Goal: Task Accomplishment & Management: Use online tool/utility

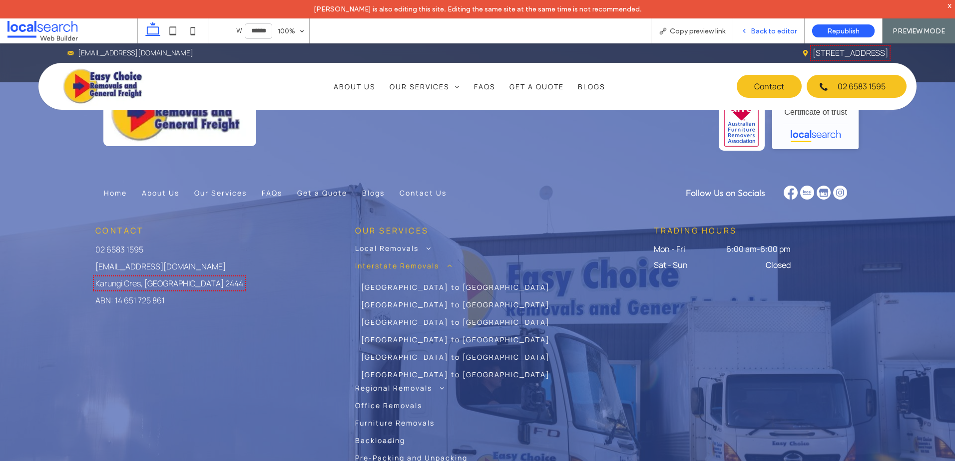
click at [754, 32] on span "Back to editor" at bounding box center [774, 31] width 46 height 8
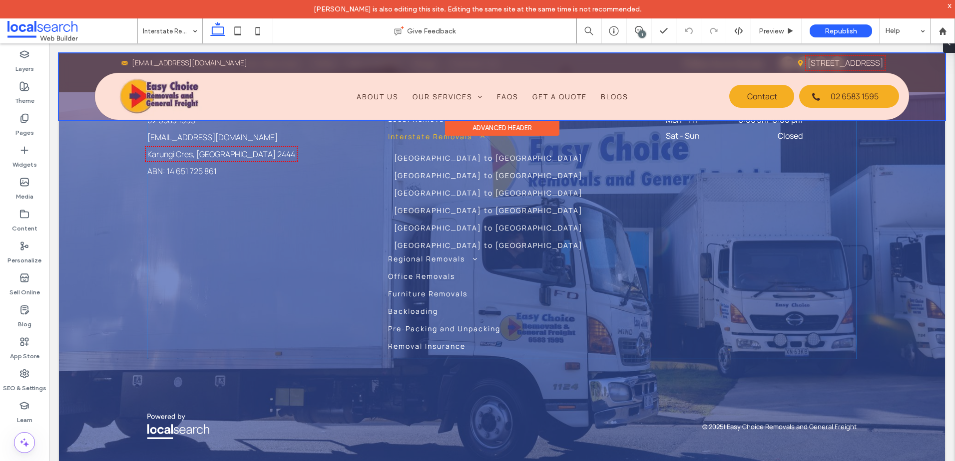
scroll to position [2820, 0]
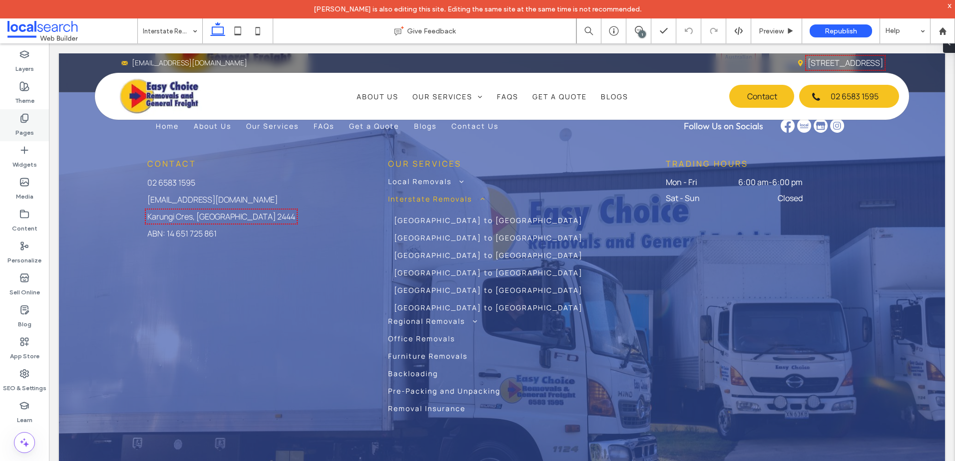
click at [22, 130] on label "Pages" at bounding box center [24, 130] width 18 height 14
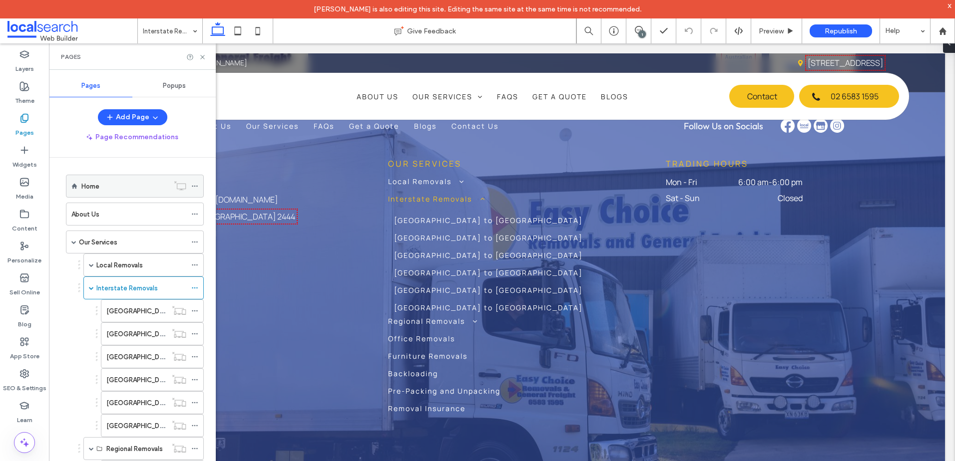
scroll to position [50, 0]
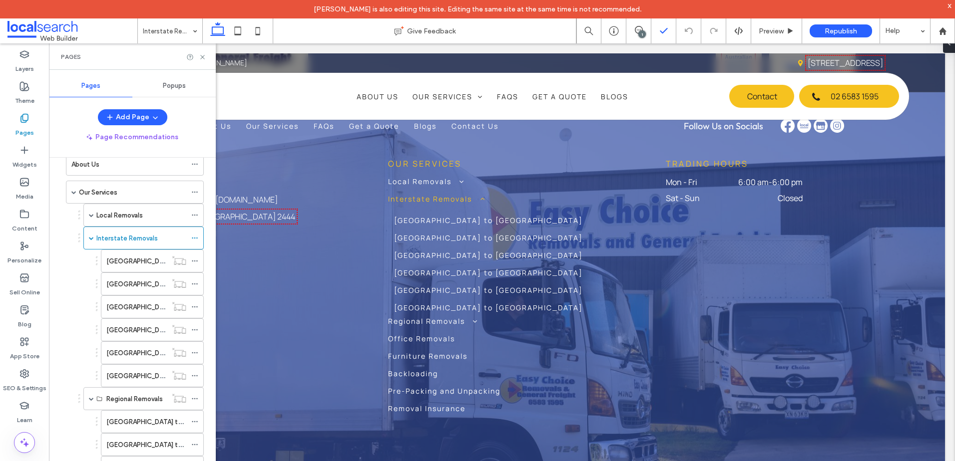
drag, startPoint x: 644, startPoint y: 28, endPoint x: 658, endPoint y: 43, distance: 20.2
click at [644, 28] on span at bounding box center [638, 30] width 24 height 8
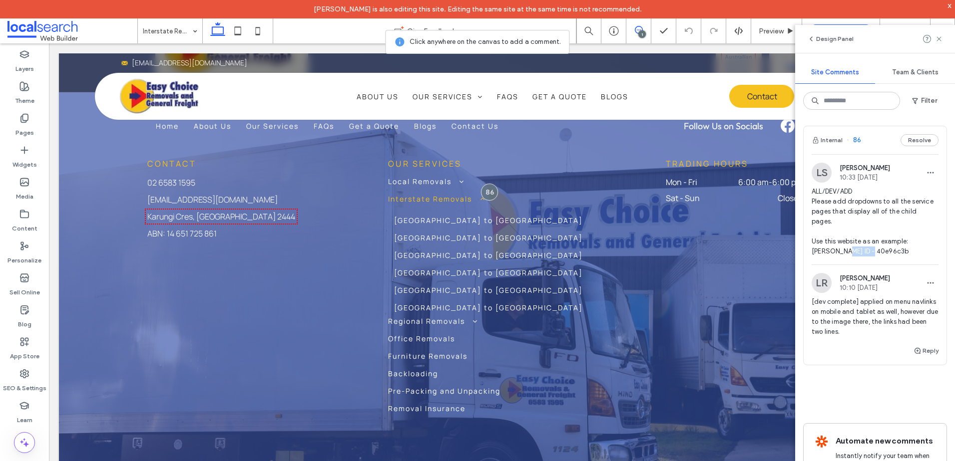
drag, startPoint x: 900, startPoint y: 251, endPoint x: 845, endPoint y: 253, distance: 54.9
click at [845, 253] on span "ALL/DEV/ADD Please add dropdowns to all the service pages that display all of t…" at bounding box center [874, 222] width 127 height 70
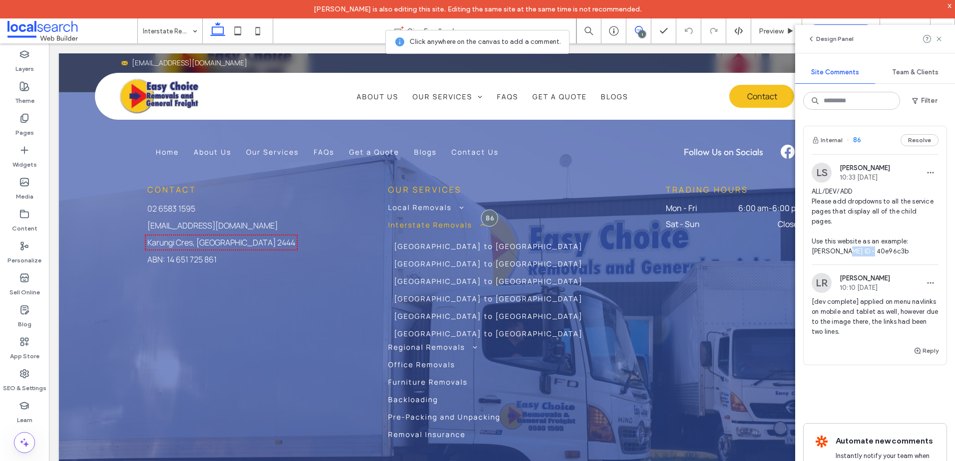
scroll to position [2744, 0]
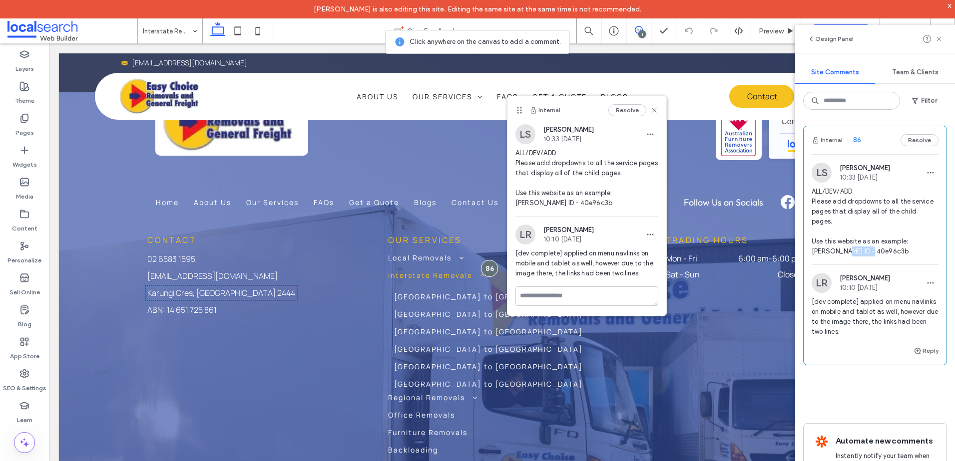
copy span "40e96c3b"
click at [940, 38] on use at bounding box center [938, 38] width 4 height 4
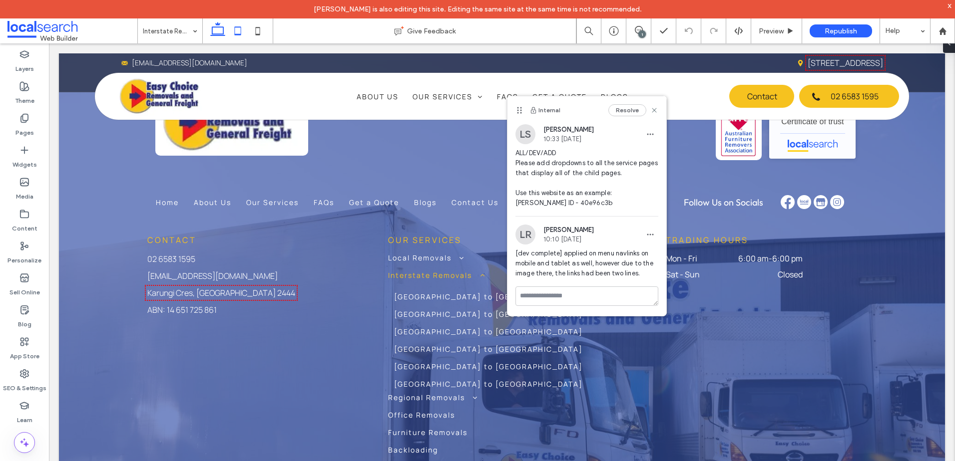
click at [245, 31] on icon at bounding box center [238, 31] width 20 height 20
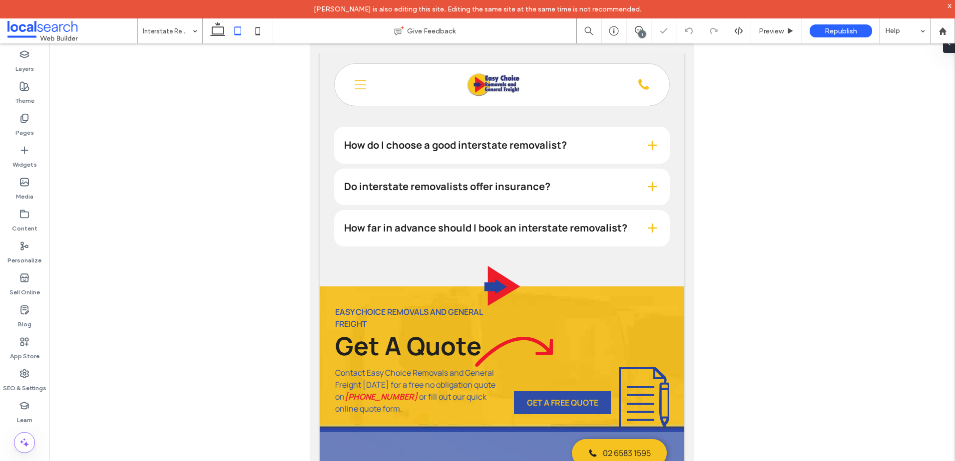
scroll to position [3006, 0]
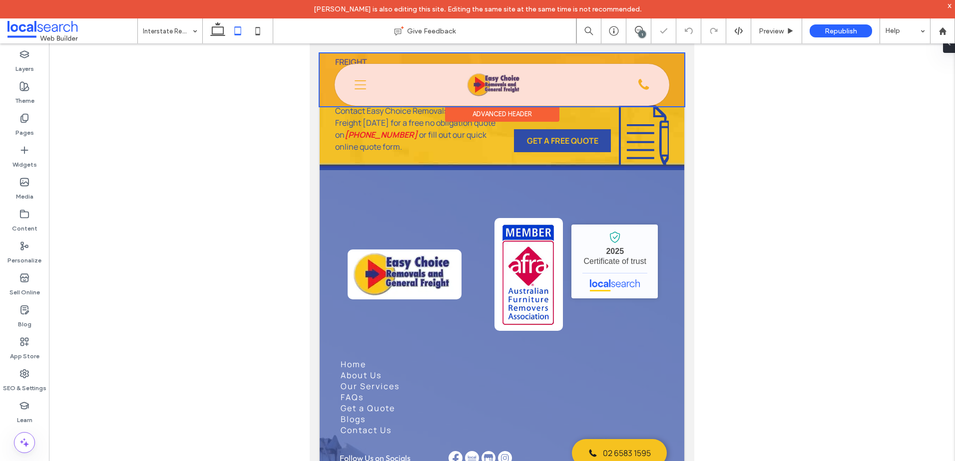
click at [357, 81] on div at bounding box center [502, 79] width 365 height 53
click at [357, 81] on icon "Menu Icon" at bounding box center [360, 84] width 11 height 15
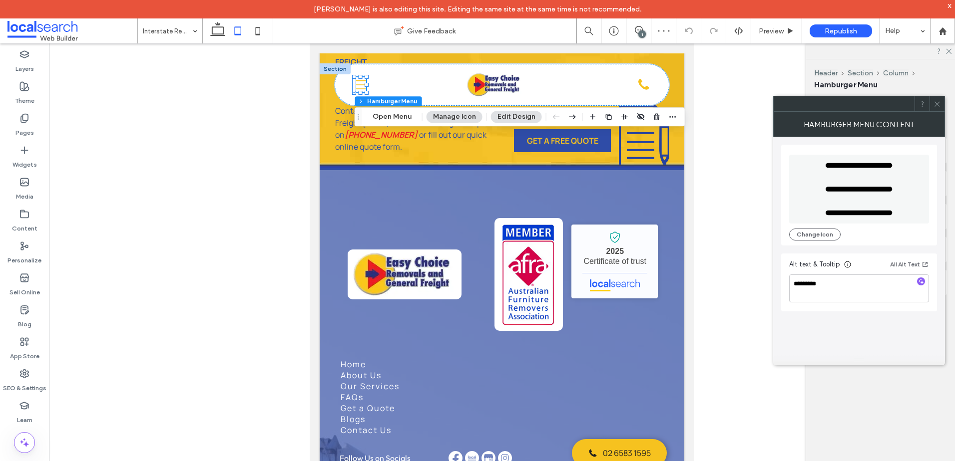
click at [398, 110] on div "Header Section Column Hamburger Menu Open Menu Manage Icon Edit Design" at bounding box center [520, 116] width 331 height 19
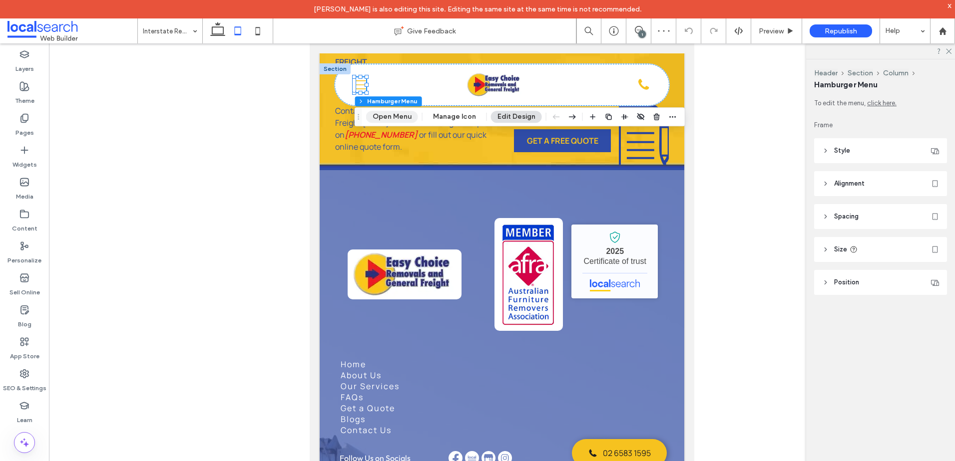
click at [399, 114] on button "Open Menu" at bounding box center [392, 117] width 52 height 12
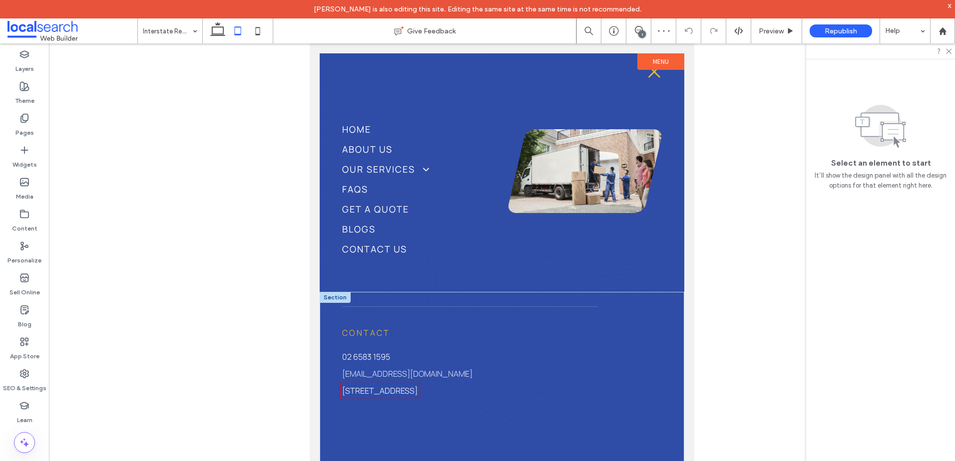
scroll to position [0, 0]
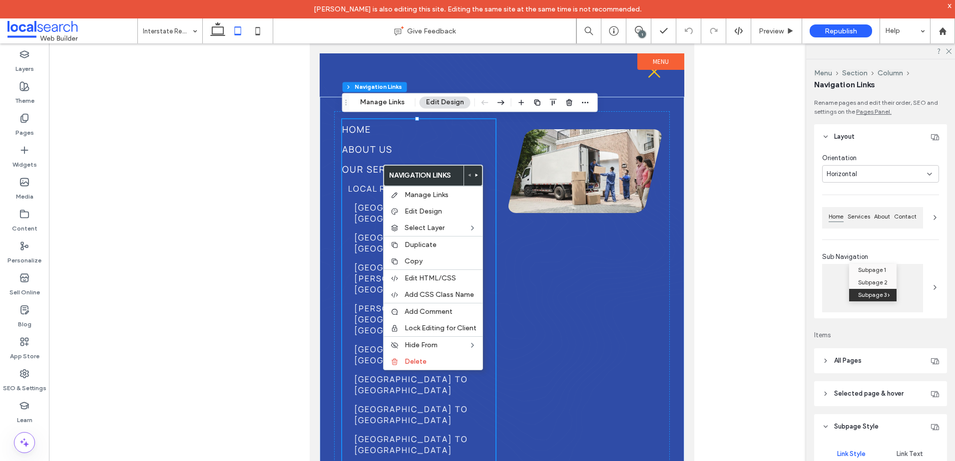
type input "***"
type input "****"
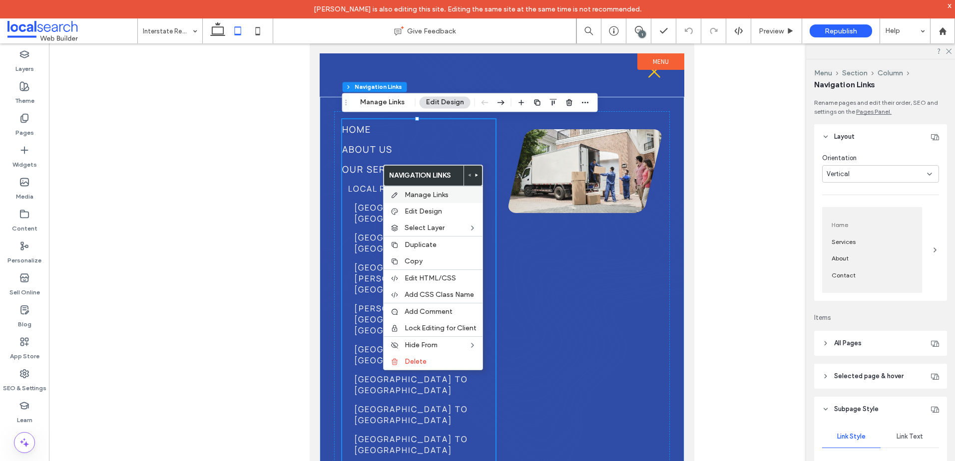
click at [445, 193] on span "Manage Links" at bounding box center [426, 195] width 44 height 8
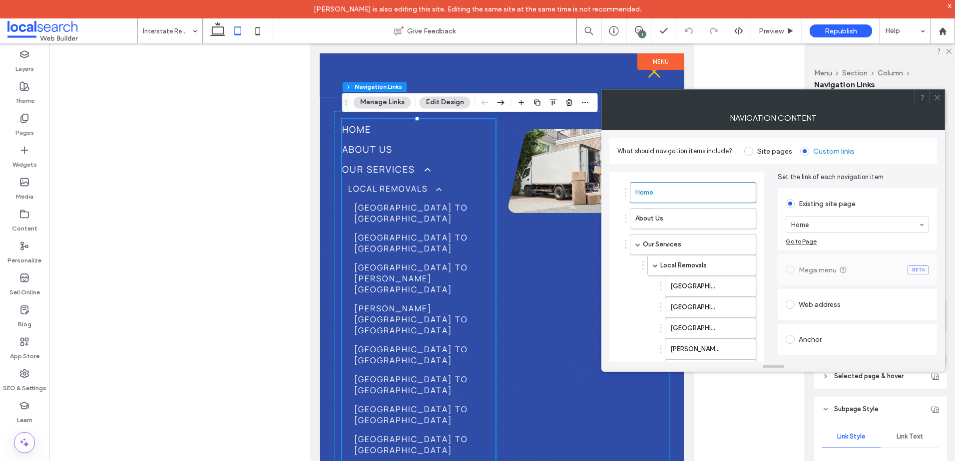
click at [752, 152] on label "Site pages" at bounding box center [768, 151] width 48 height 9
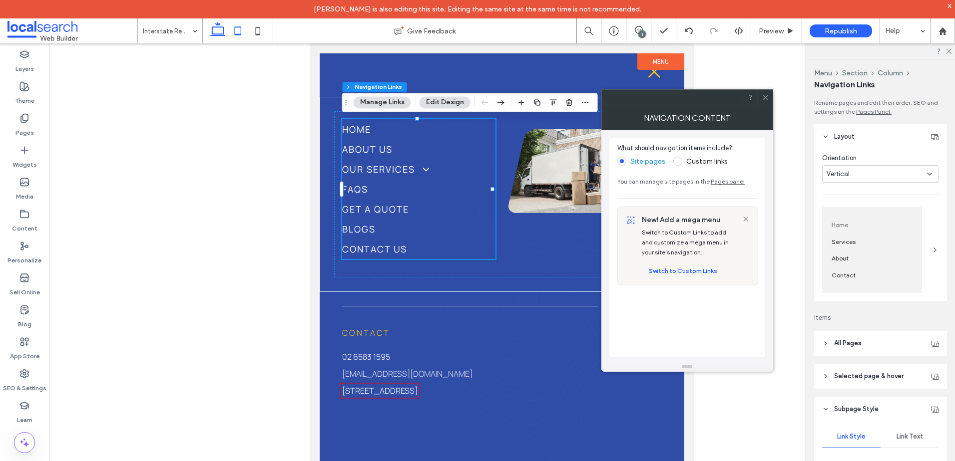
click at [214, 30] on icon at bounding box center [218, 31] width 20 height 20
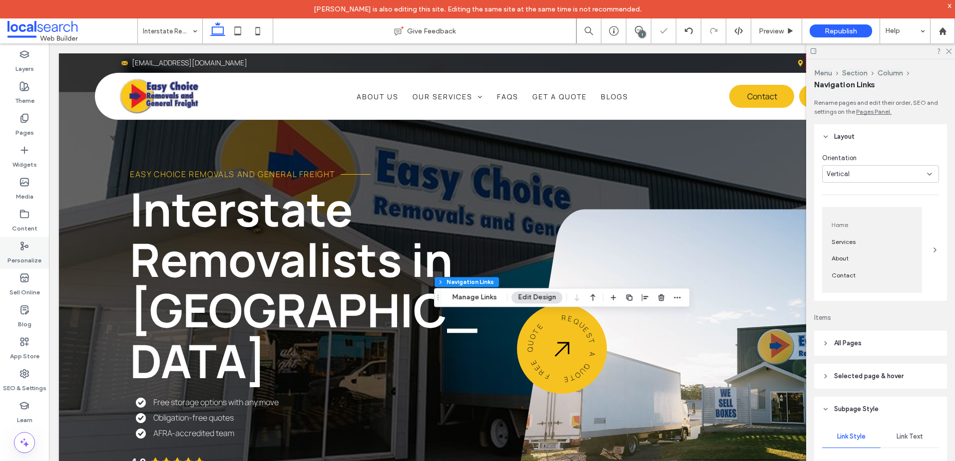
scroll to position [2828, 0]
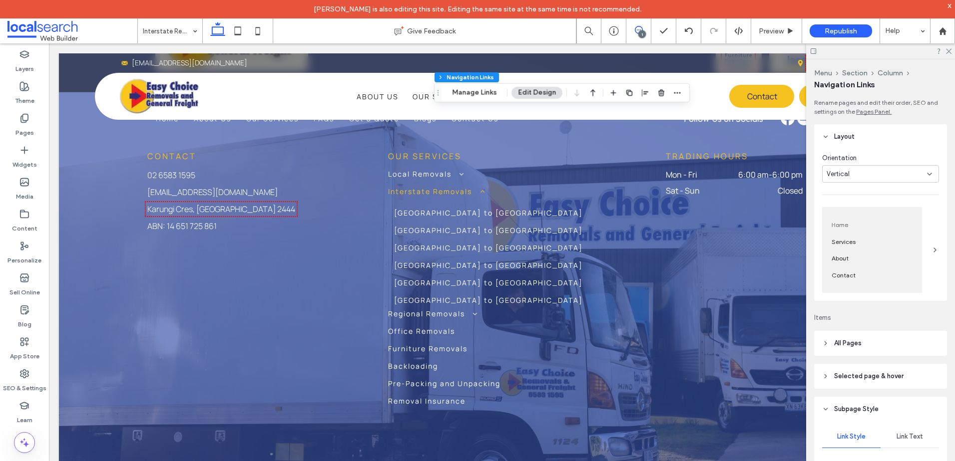
click at [645, 28] on span at bounding box center [638, 30] width 24 height 8
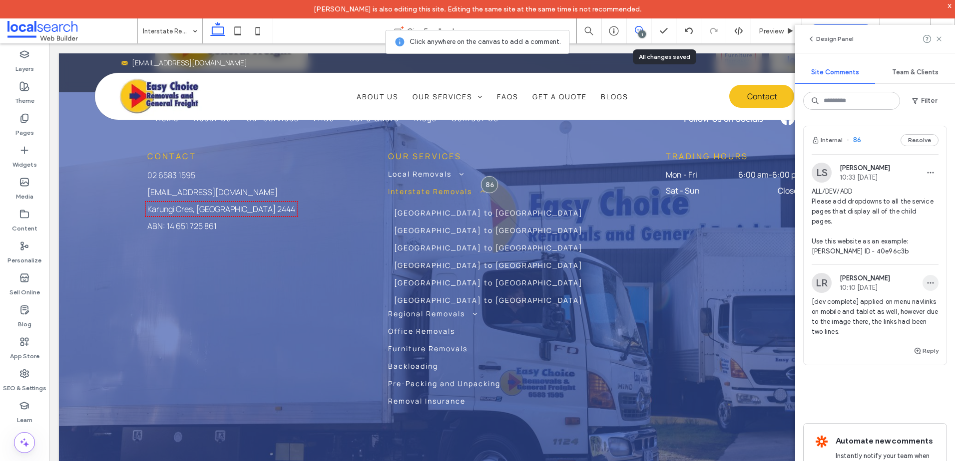
click at [926, 280] on icon "button" at bounding box center [930, 283] width 8 height 8
click at [868, 310] on div "Edit" at bounding box center [885, 309] width 89 height 19
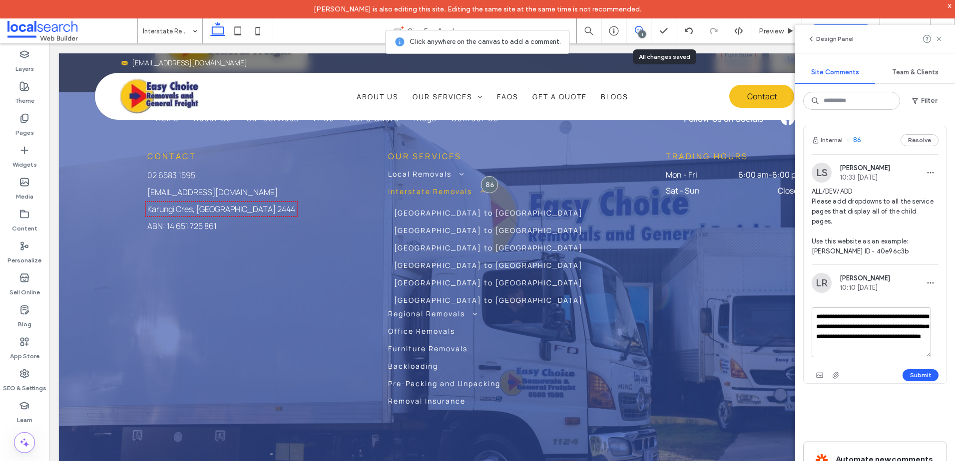
scroll to position [50, 0]
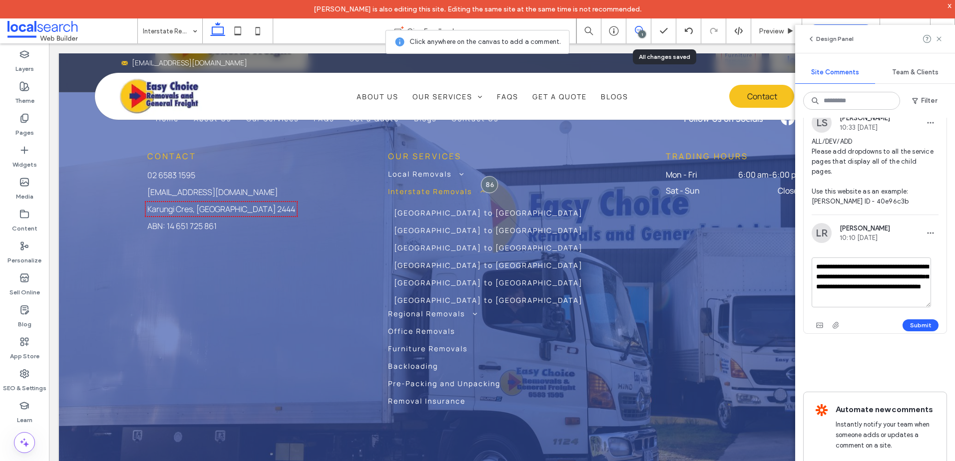
click at [894, 269] on textarea "**********" at bounding box center [870, 283] width 119 height 50
drag, startPoint x: 901, startPoint y: 266, endPoint x: 922, endPoint y: 318, distance: 55.4
click at [922, 318] on div "**********" at bounding box center [874, 296] width 127 height 76
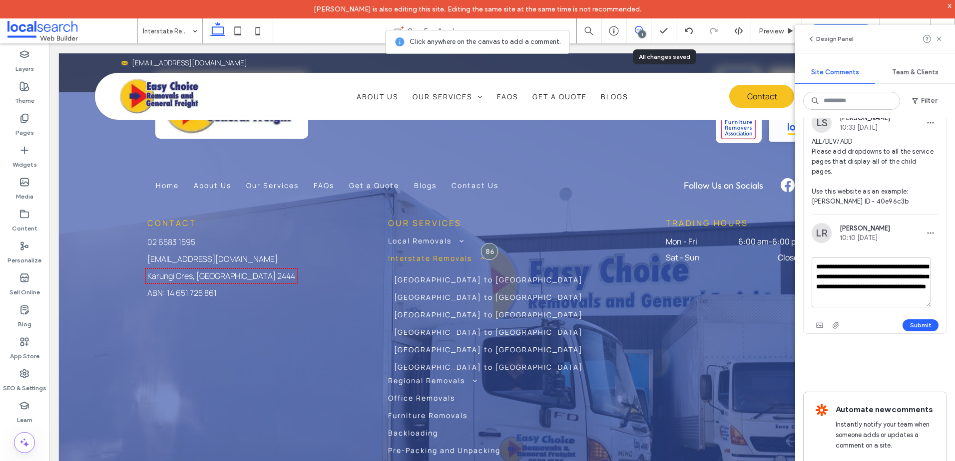
scroll to position [2748, 0]
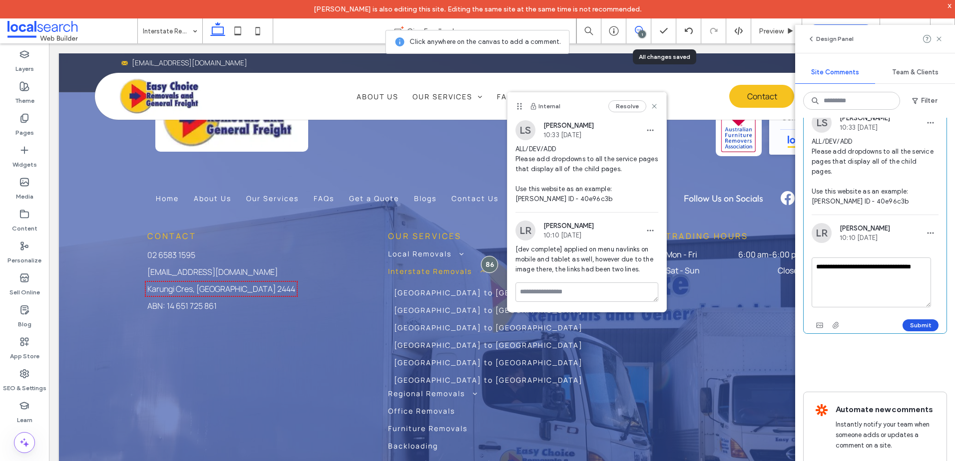
type textarea "**********"
click at [915, 322] on button "Submit" at bounding box center [920, 326] width 36 height 12
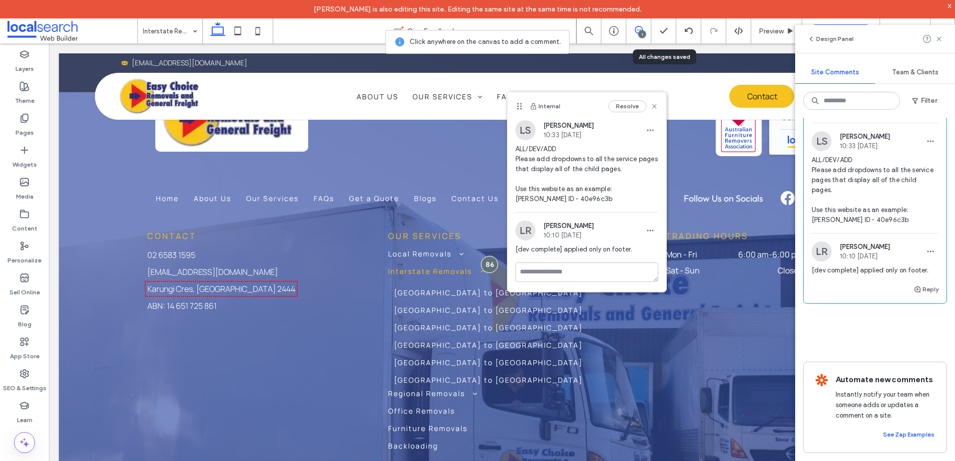
scroll to position [42, 0]
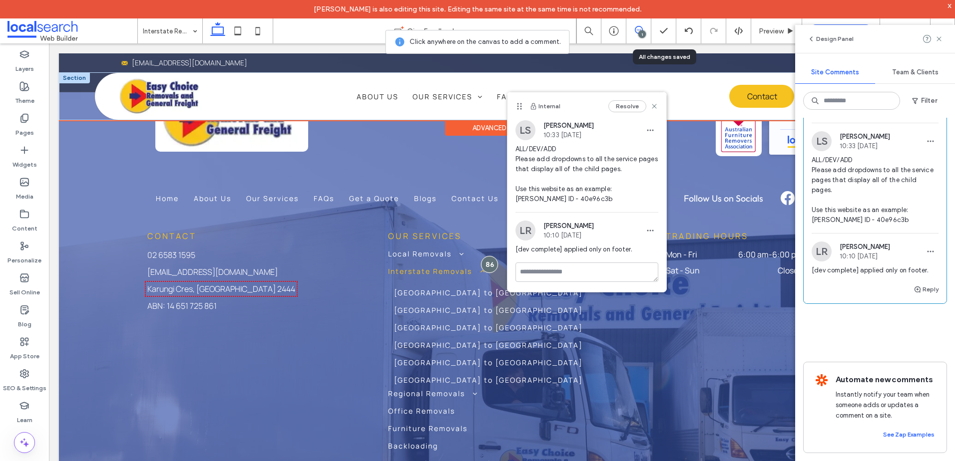
click at [144, 86] on img at bounding box center [161, 96] width 93 height 41
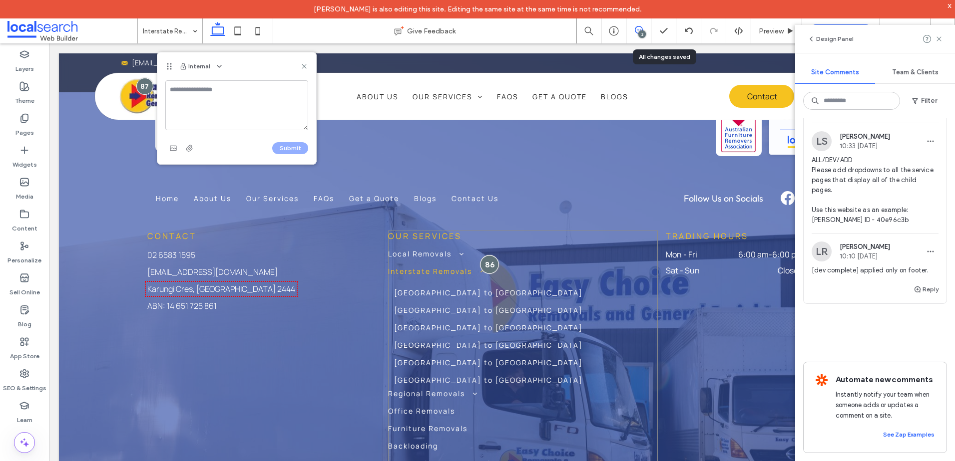
click at [485, 255] on div at bounding box center [489, 264] width 18 height 18
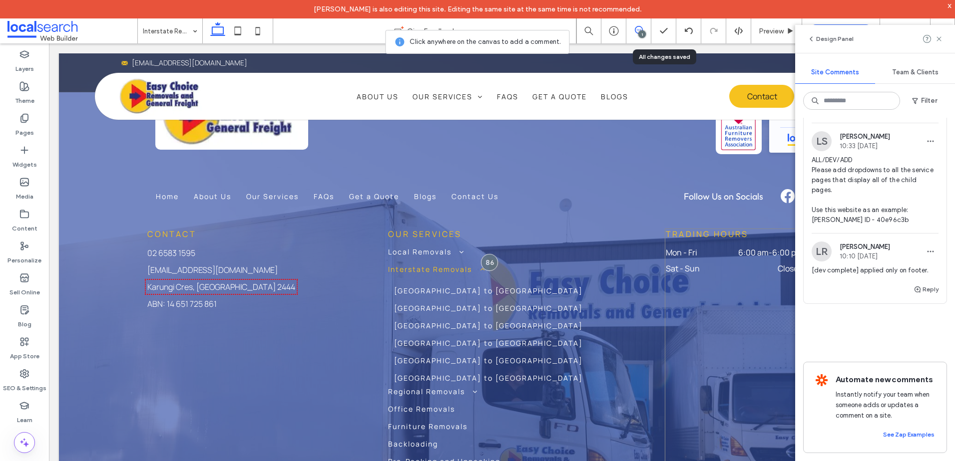
scroll to position [2728, 0]
